Goal: Find specific page/section: Find specific page/section

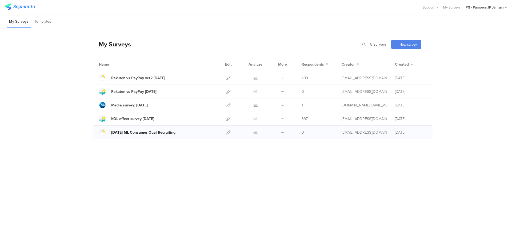
click at [130, 132] on div "Aug'25 ML Consumer Qual Recruiting" at bounding box center [143, 133] width 64 height 6
click at [155, 166] on div "My Surveys | 5 Surveys New survey Start from scratch Choose from templates Name…" at bounding box center [256, 122] width 512 height 188
click at [494, 9] on div "PG - Pampers JP Janrain" at bounding box center [485, 7] width 38 height 5
